Goal: Transaction & Acquisition: Purchase product/service

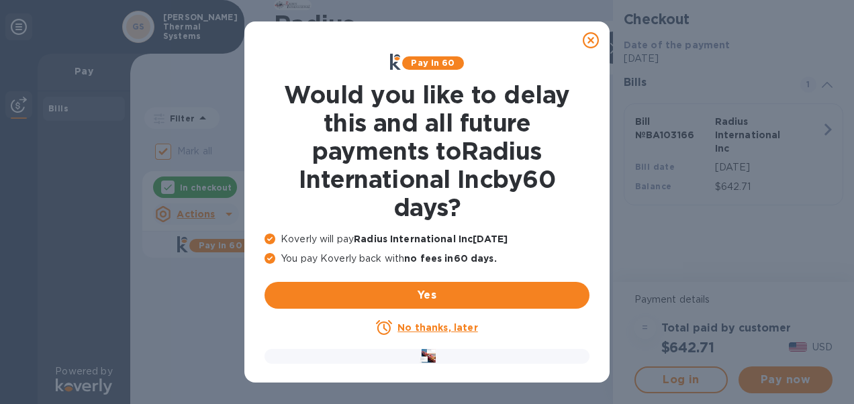
click at [450, 326] on u "No thanks, later" at bounding box center [437, 327] width 80 height 11
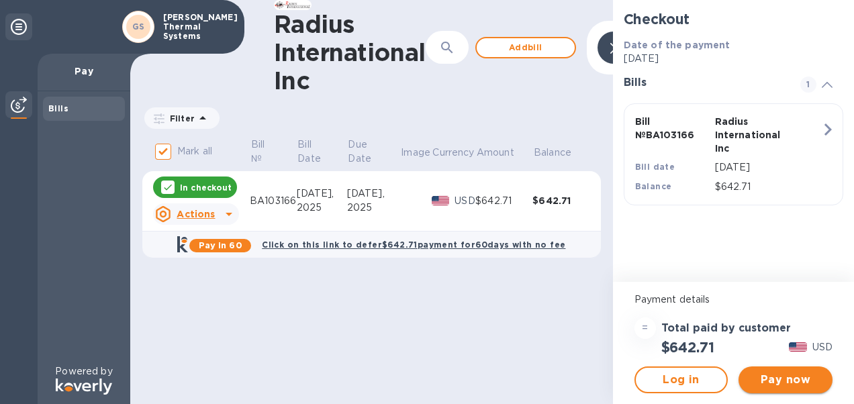
click at [791, 379] on span "Pay now" at bounding box center [785, 380] width 72 height 16
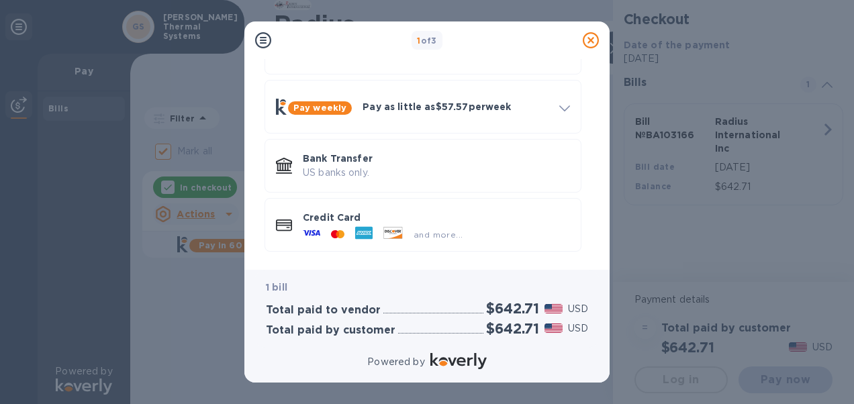
scroll to position [99, 0]
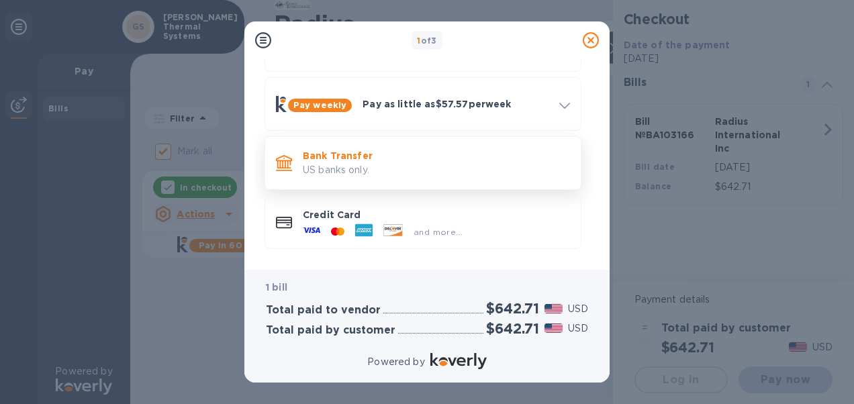
click at [333, 168] on p "US banks only." at bounding box center [436, 170] width 267 height 14
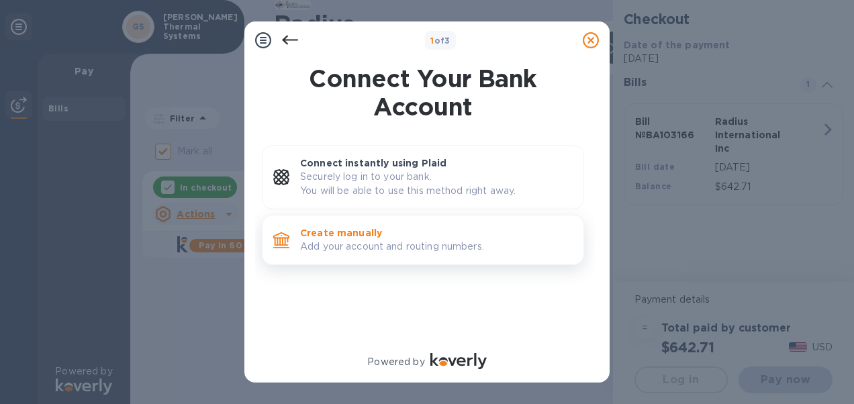
click at [348, 240] on p "Add your account and routing numbers." at bounding box center [436, 247] width 273 height 14
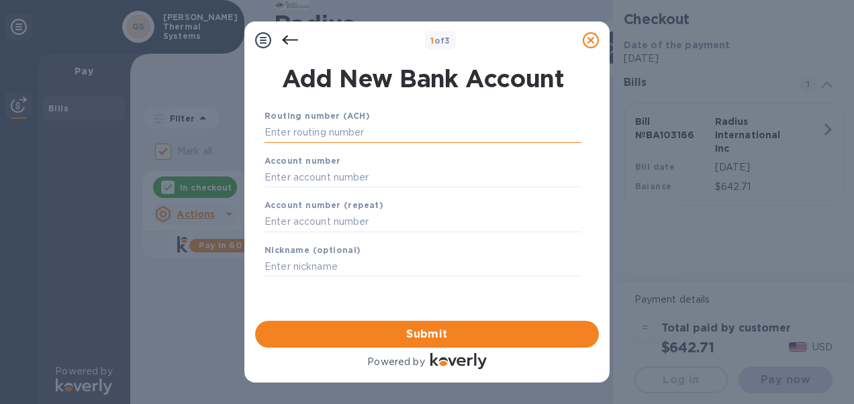
click at [332, 134] on input "text" at bounding box center [422, 133] width 317 height 20
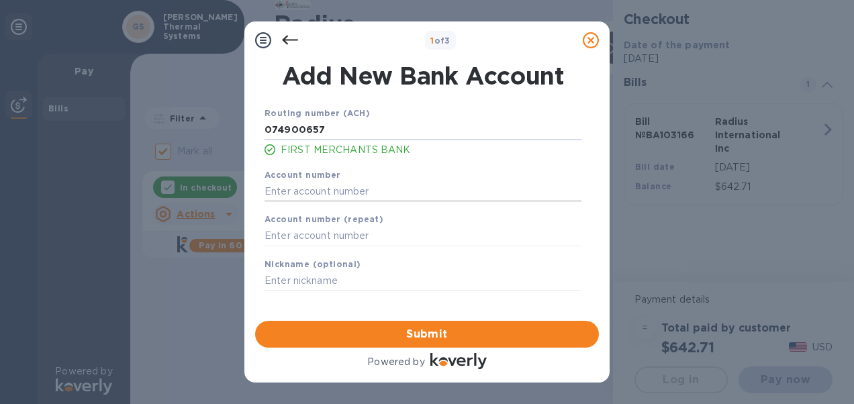
type input "074900657"
click at [360, 185] on input "text" at bounding box center [422, 191] width 317 height 20
type input "9001516954"
click at [391, 235] on input "text" at bounding box center [422, 236] width 317 height 20
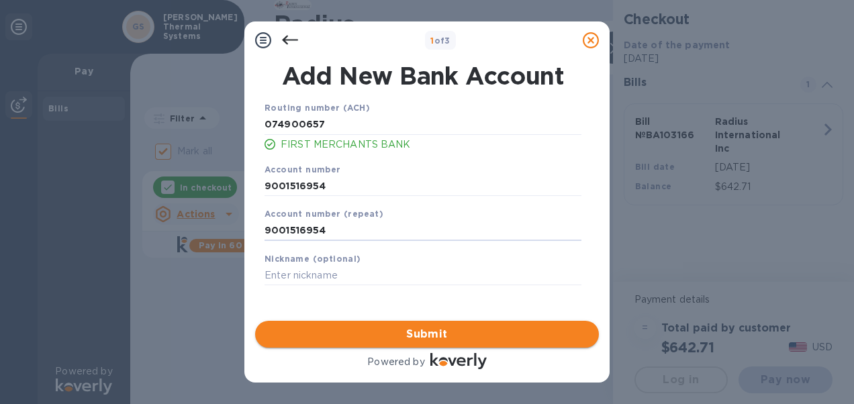
type input "9001516954"
click at [409, 329] on span "Submit" at bounding box center [427, 334] width 322 height 16
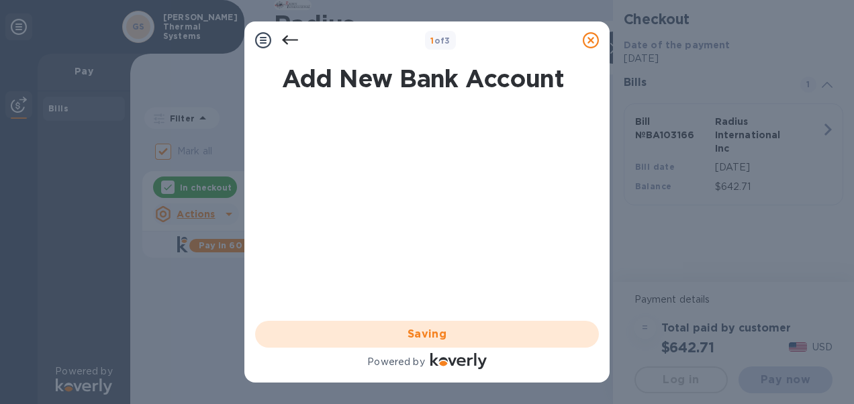
scroll to position [0, 0]
